Goal: Check status: Check status

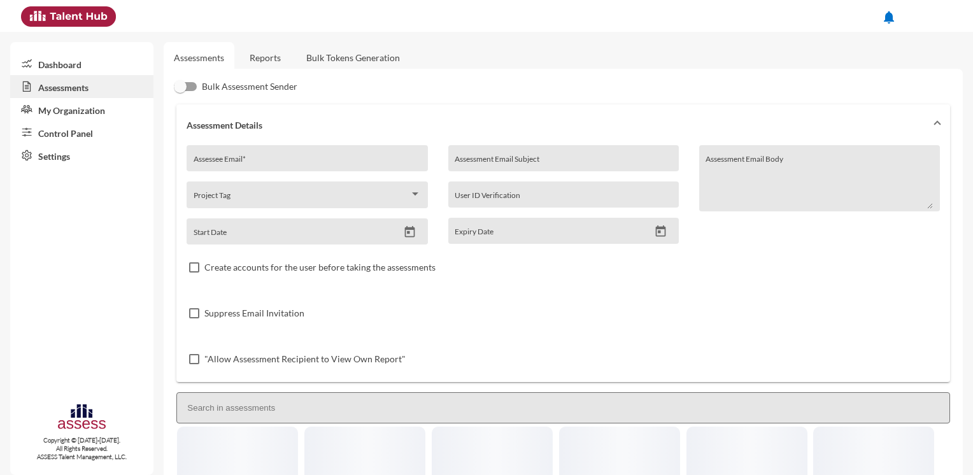
click at [274, 49] on link "Reports" at bounding box center [265, 57] width 52 height 31
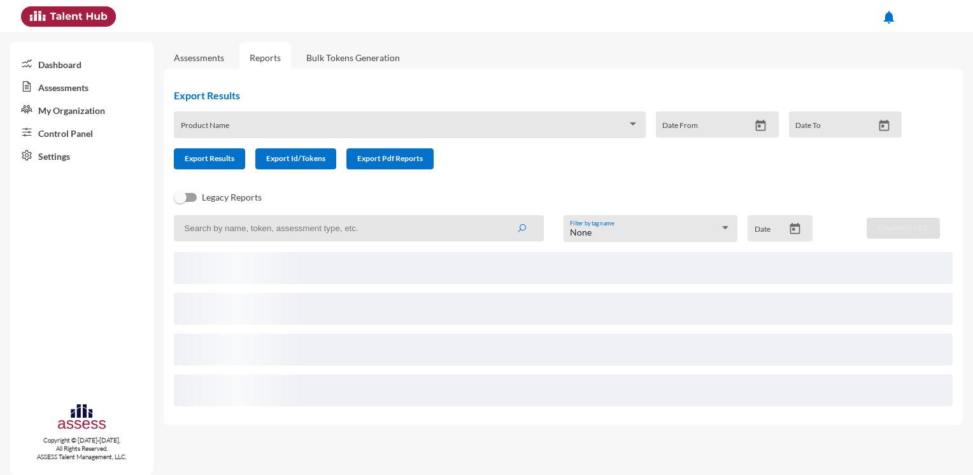
click at [338, 233] on input at bounding box center [359, 228] width 370 height 26
click at [528, 230] on button "submit" at bounding box center [521, 228] width 41 height 23
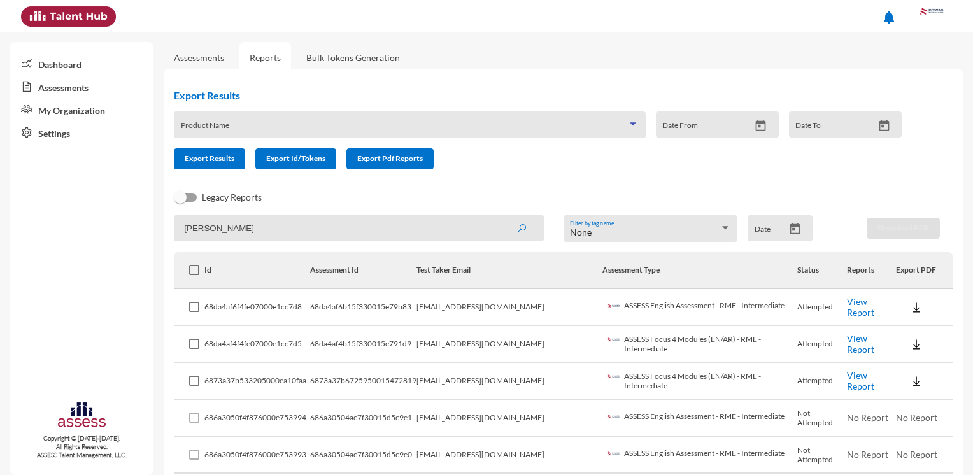
click at [236, 126] on span at bounding box center [404, 129] width 447 height 10
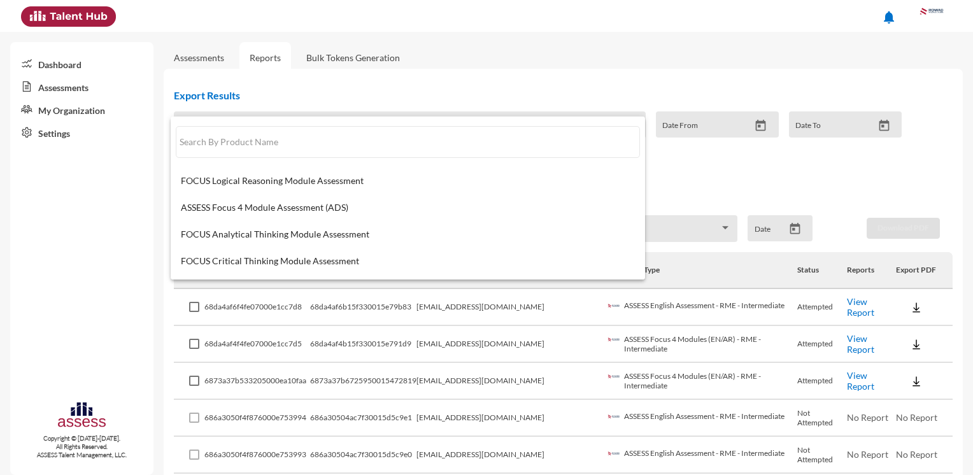
click at [319, 89] on div at bounding box center [486, 237] width 973 height 475
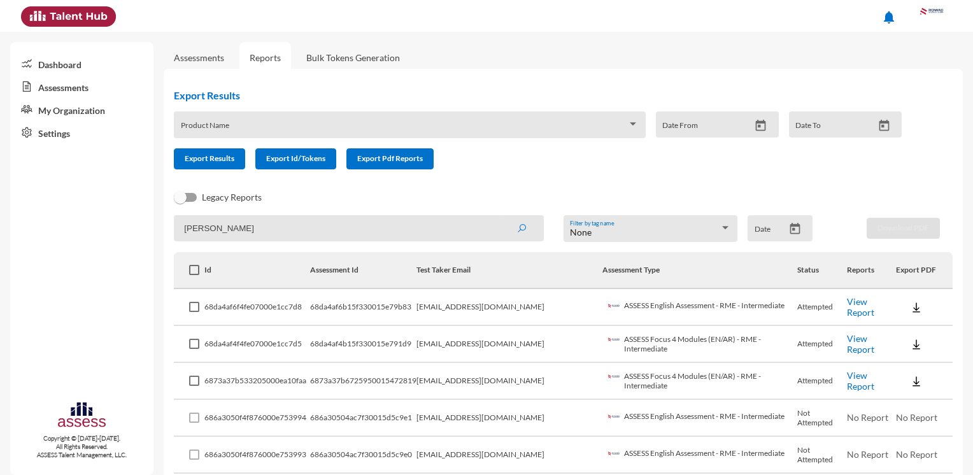
drag, startPoint x: 265, startPoint y: 231, endPoint x: 162, endPoint y: 218, distance: 103.4
type input "u"
click at [519, 225] on icon "submit" at bounding box center [522, 229] width 10 height 10
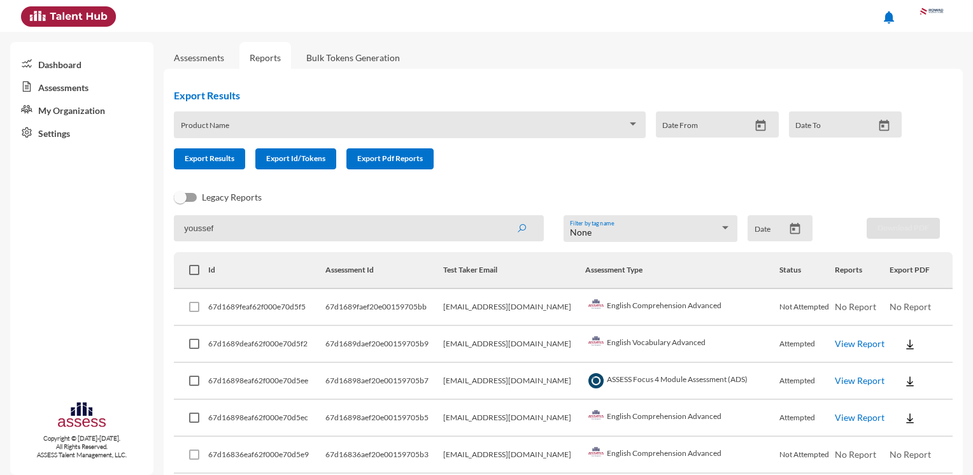
click at [847, 340] on link "View Report" at bounding box center [860, 343] width 50 height 11
click at [861, 382] on link "View Report" at bounding box center [860, 380] width 50 height 11
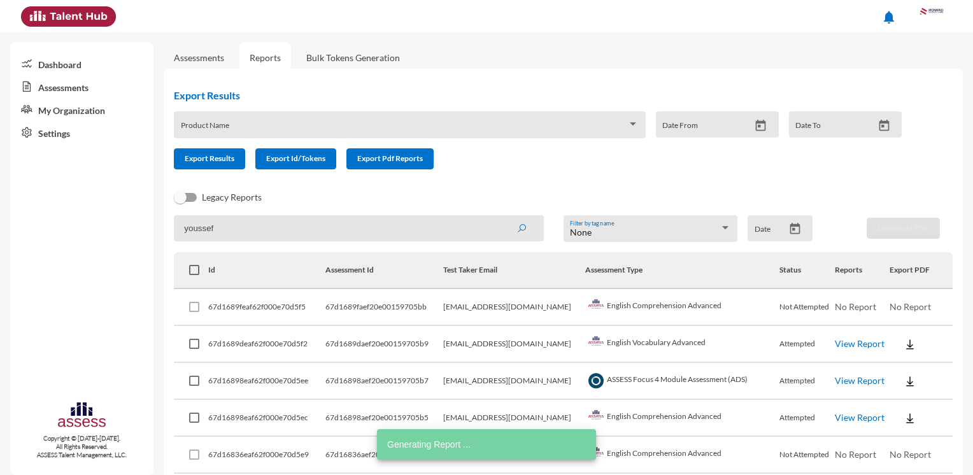
click at [855, 415] on link "View Report" at bounding box center [860, 417] width 50 height 11
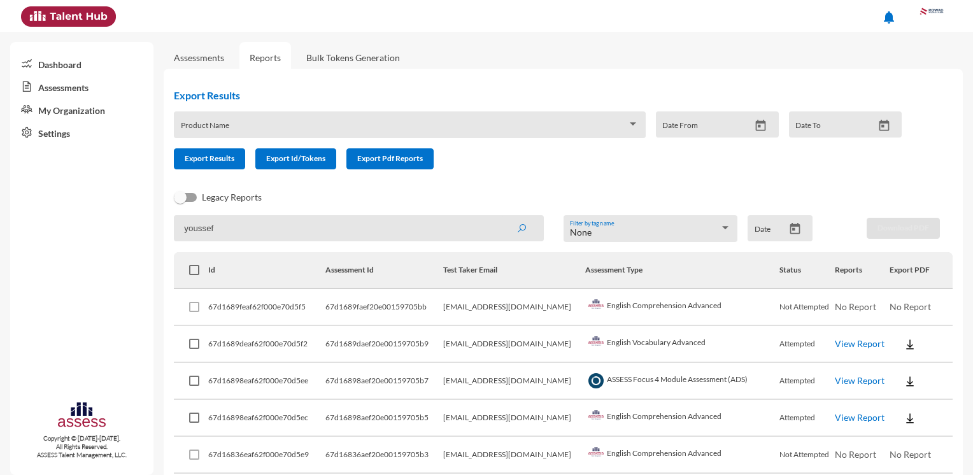
drag, startPoint x: 237, startPoint y: 225, endPoint x: 104, endPoint y: 227, distance: 132.5
click at [106, 227] on mat-sidenav-container "Dashboard Assessments My Organization Settings Copyright © 2015-2024. All Right…" at bounding box center [486, 253] width 973 height 443
type input "sobhy"
click at [517, 232] on icon "submit" at bounding box center [522, 229] width 10 height 10
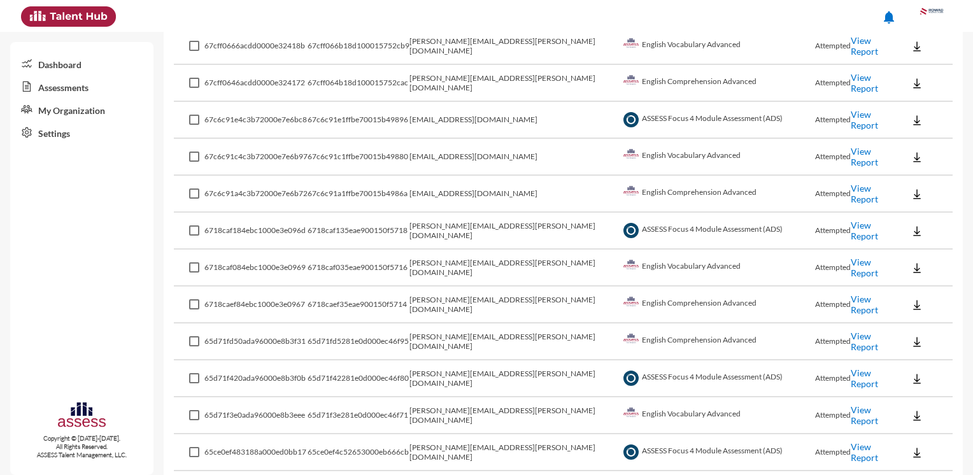
scroll to position [318, 0]
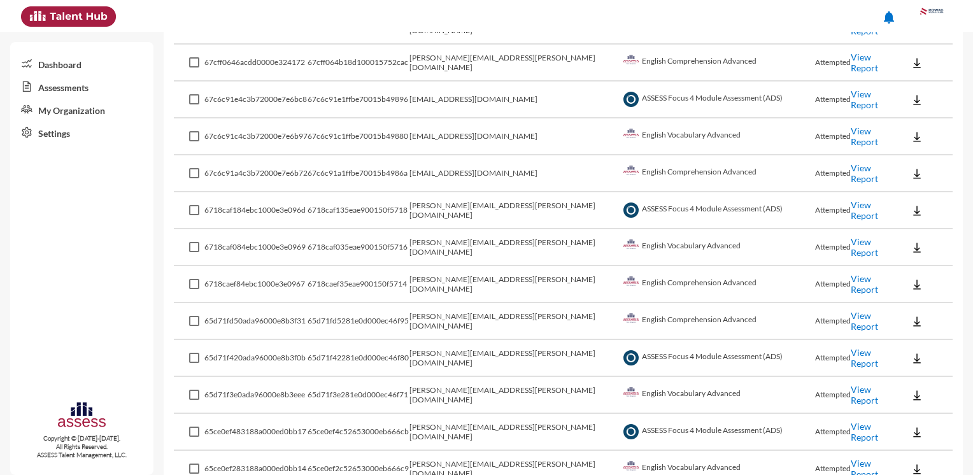
click at [851, 321] on link "View Report" at bounding box center [864, 321] width 27 height 22
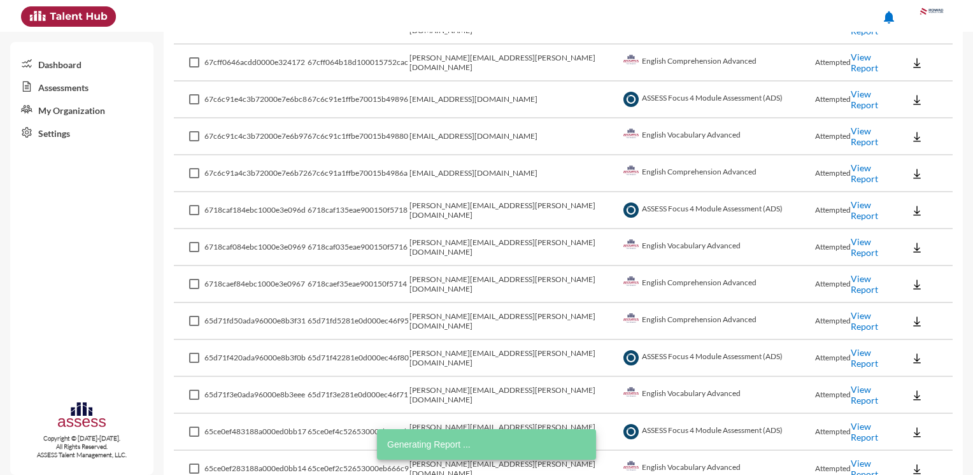
click at [851, 390] on link "View Report" at bounding box center [864, 395] width 27 height 22
click at [851, 427] on link "View Report" at bounding box center [864, 432] width 27 height 22
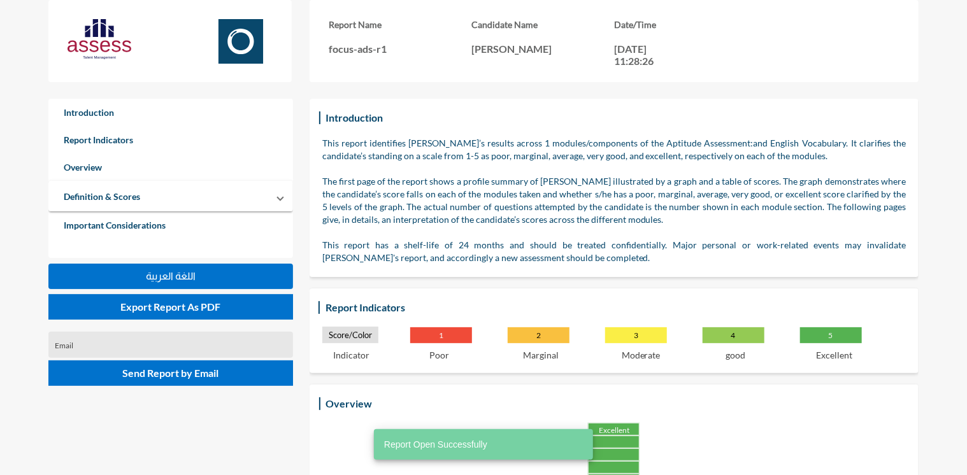
scroll to position [255, 0]
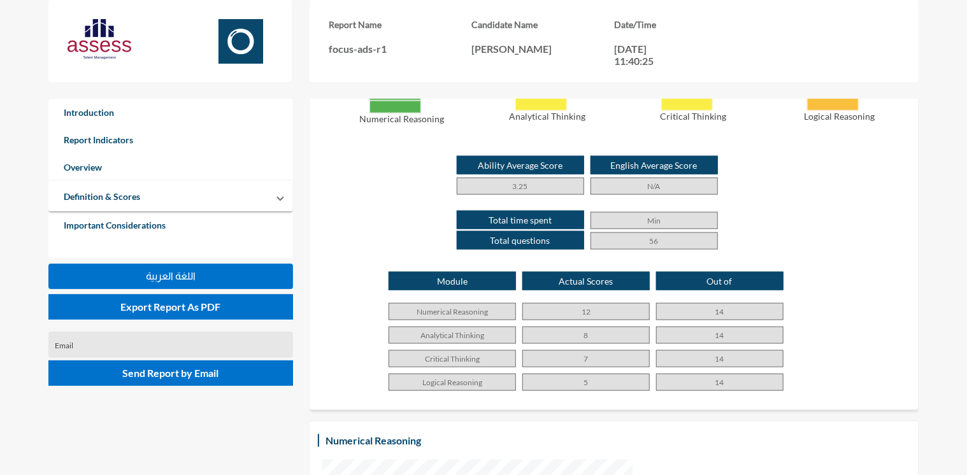
scroll to position [701, 0]
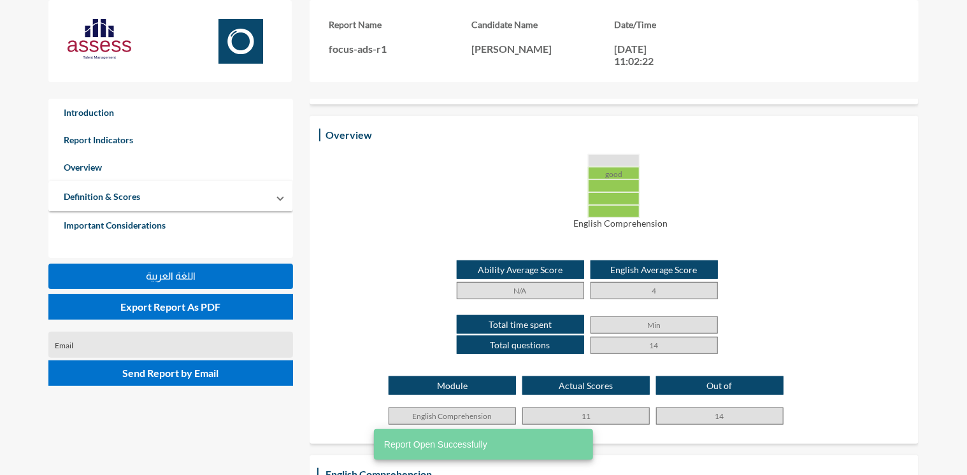
scroll to position [318, 0]
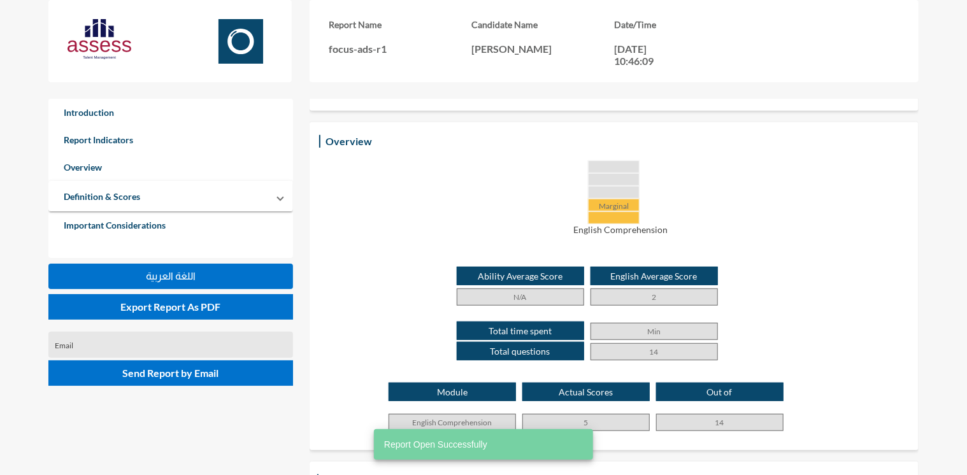
scroll to position [318, 0]
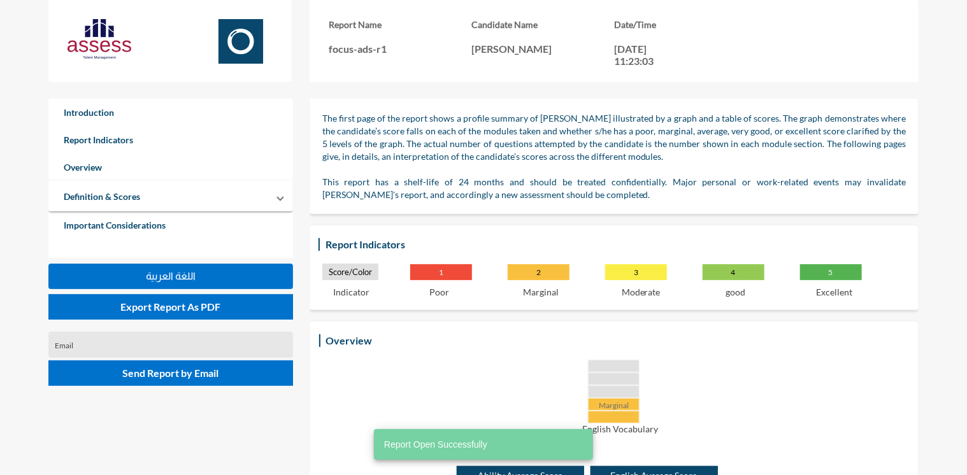
scroll to position [255, 0]
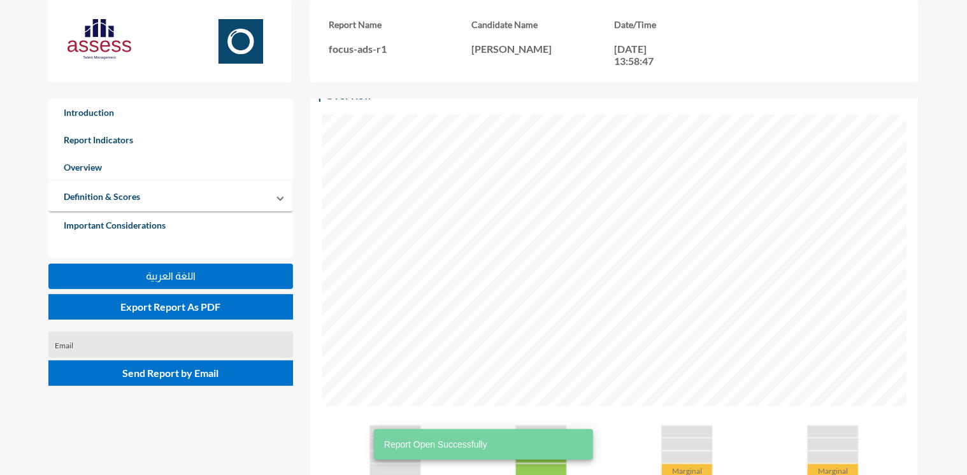
scroll to position [510, 0]
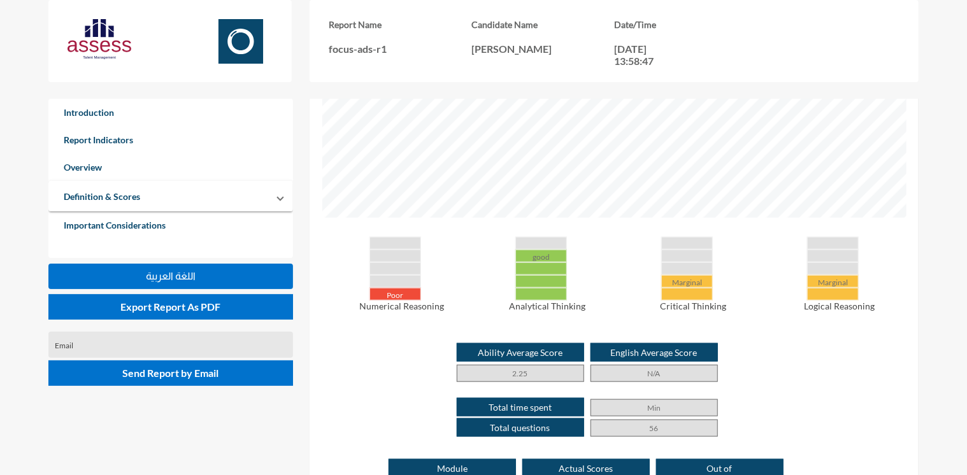
click at [632, 375] on p "N/A" at bounding box center [653, 373] width 127 height 17
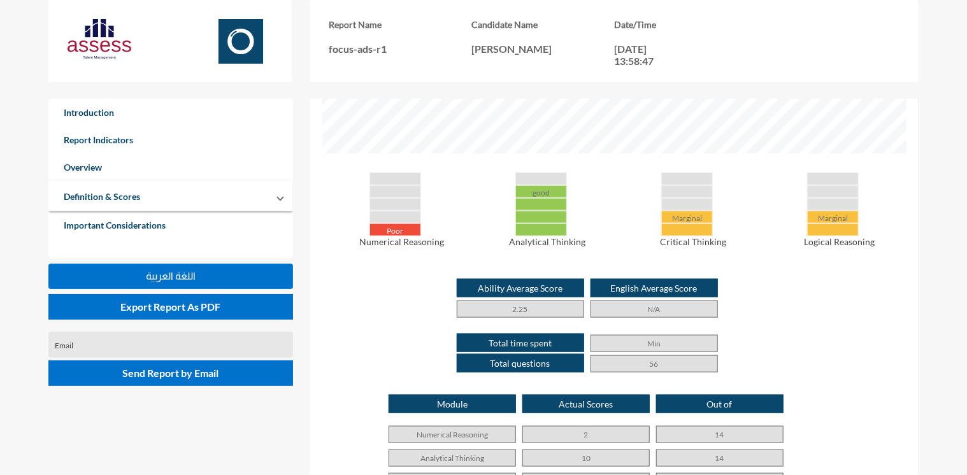
scroll to position [701, 0]
